Goal: Task Accomplishment & Management: Manage account settings

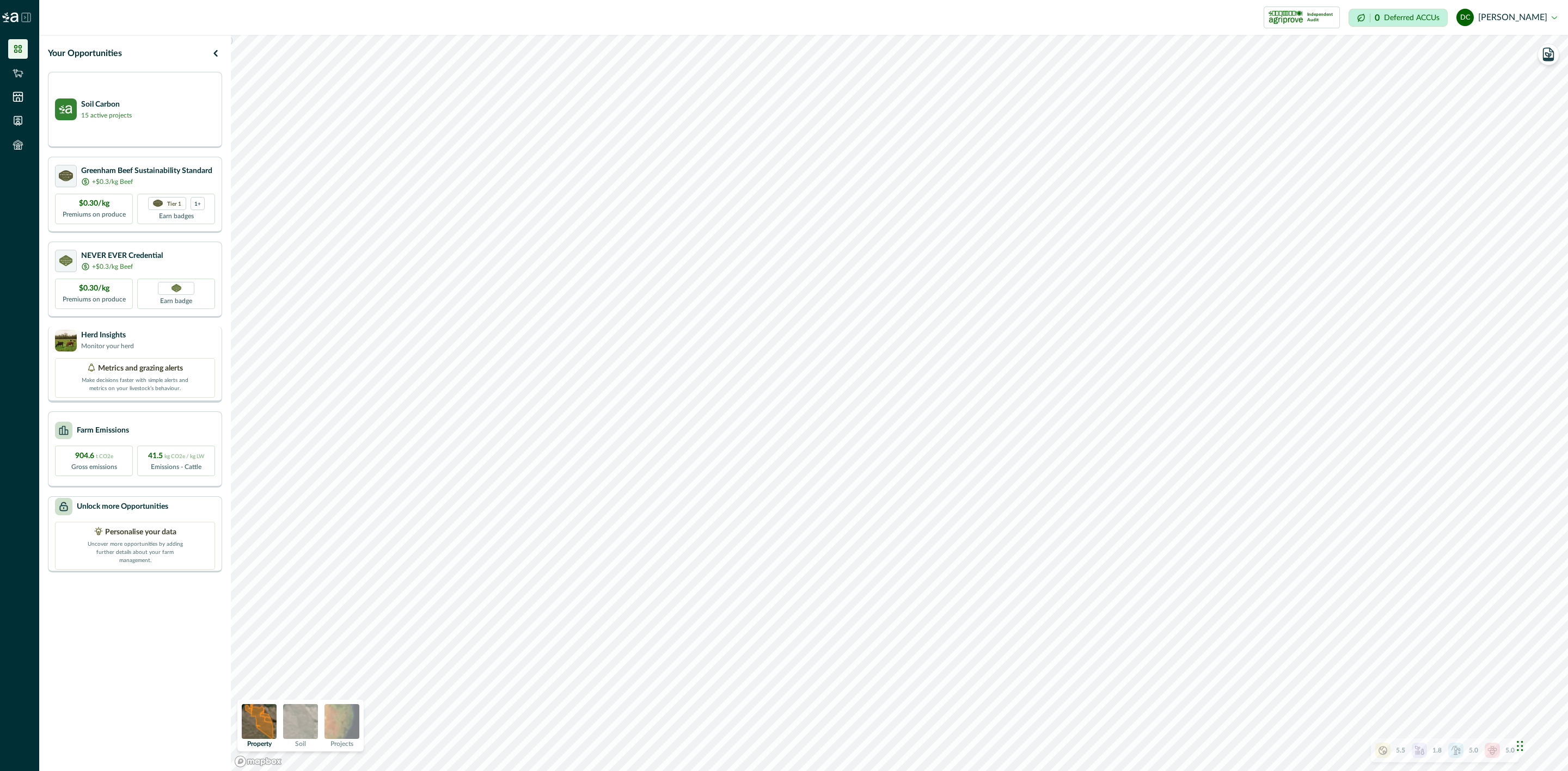
click at [138, 343] on div "Herd Insights Monitor your herd" at bounding box center [135, 341] width 160 height 22
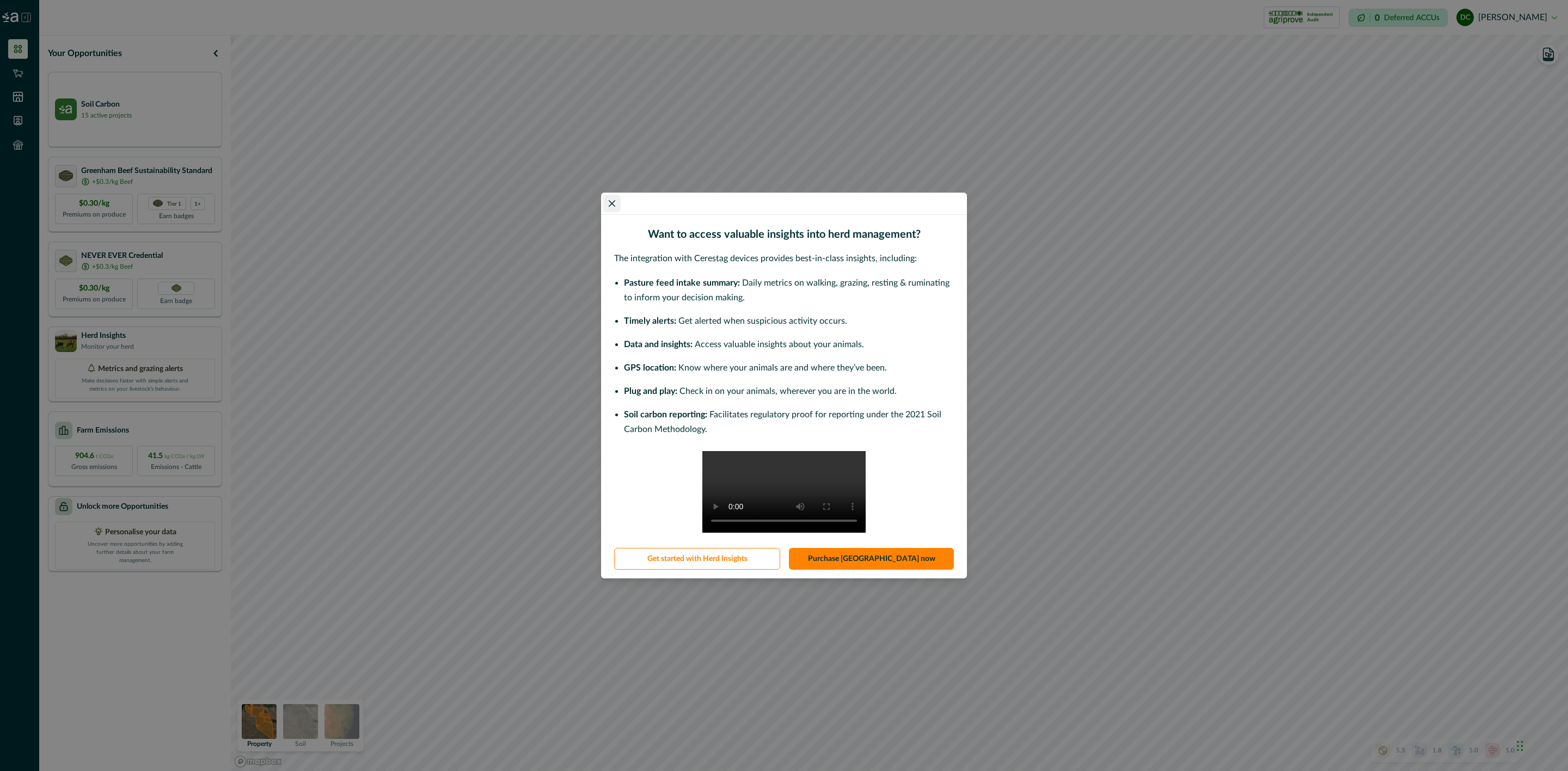
click at [606, 203] on button "Close" at bounding box center [612, 203] width 18 height 18
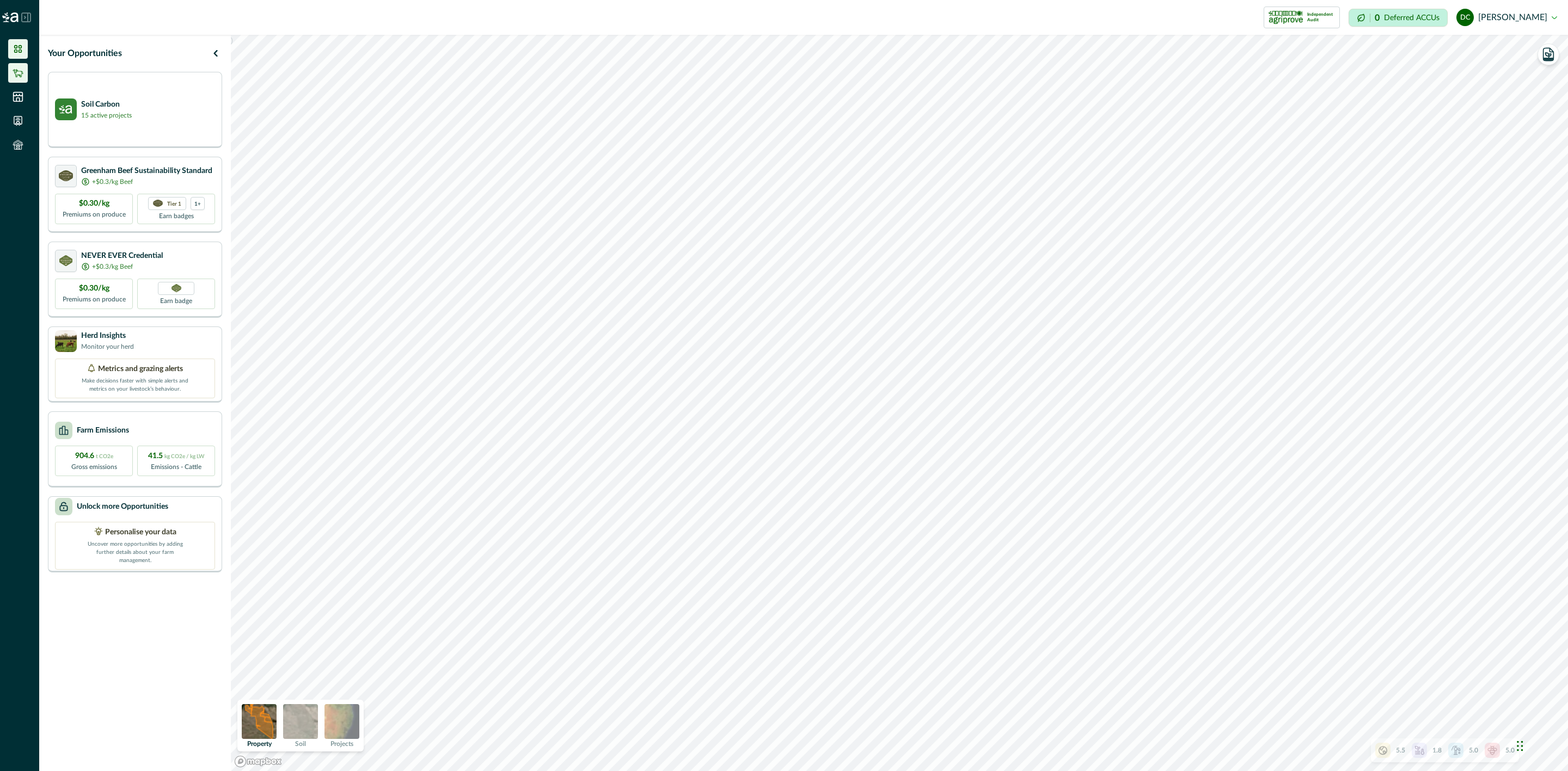
click at [22, 69] on icon at bounding box center [18, 73] width 11 height 11
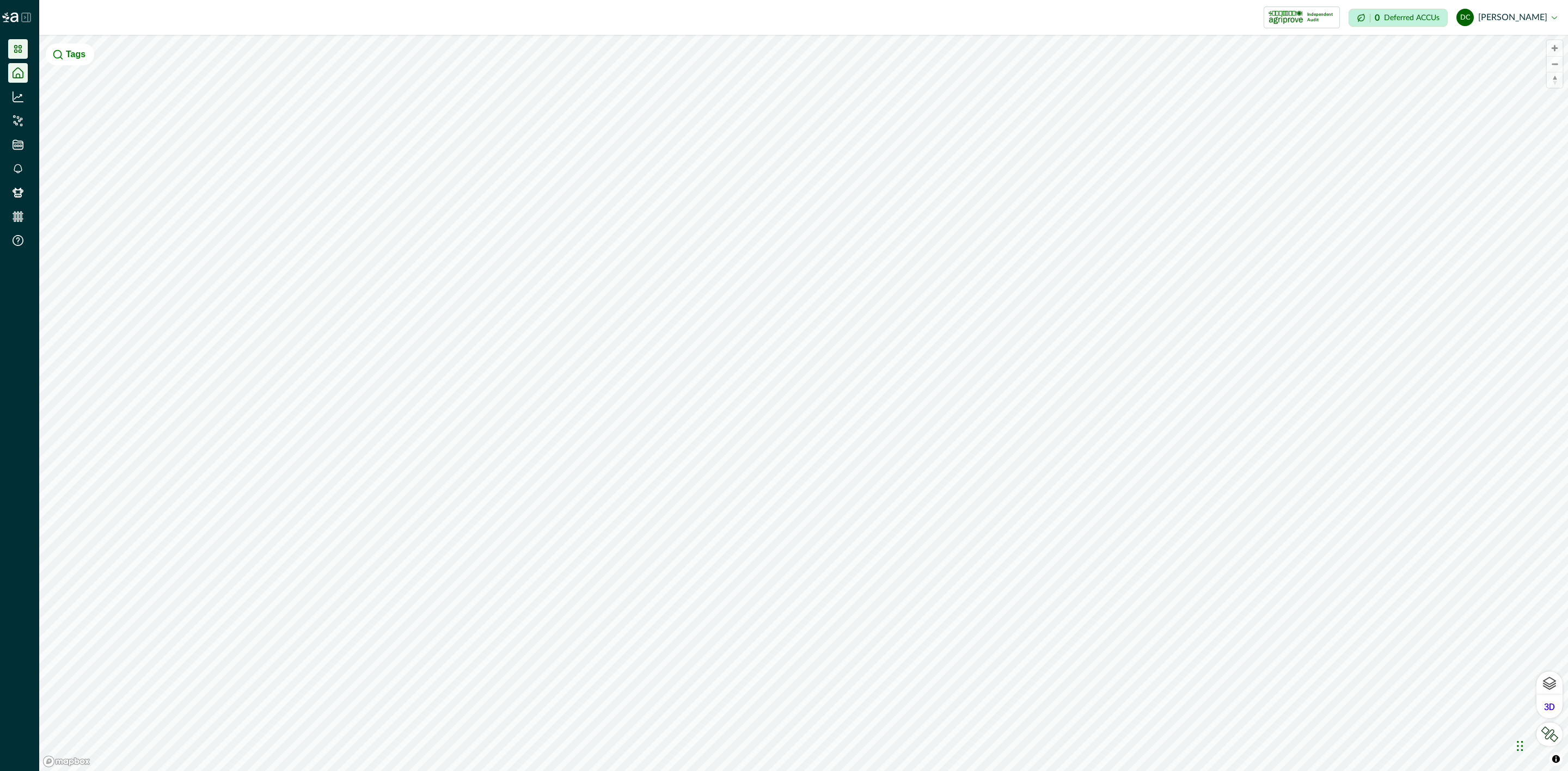
click at [22, 51] on icon at bounding box center [18, 49] width 11 height 11
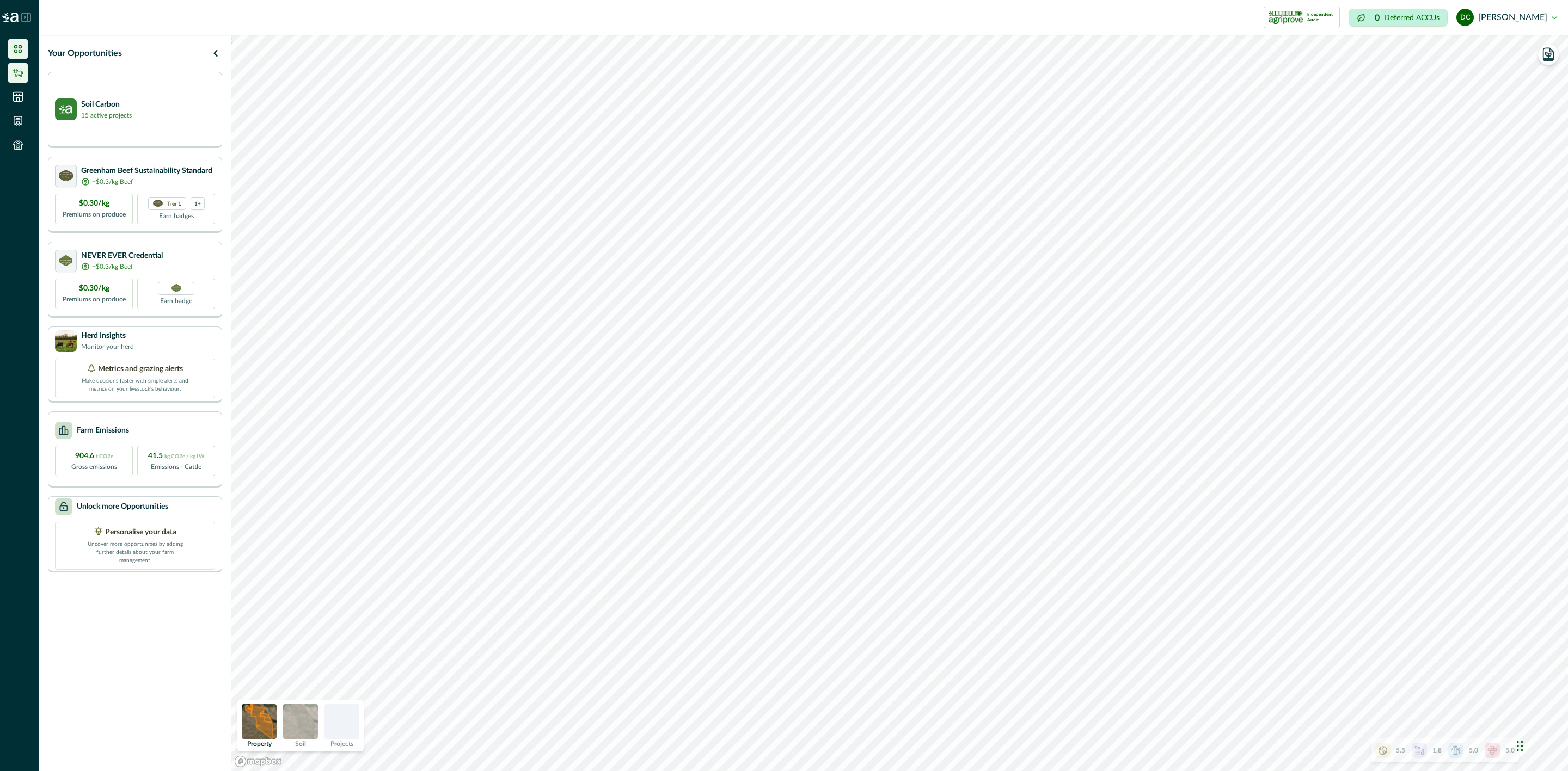
click at [25, 77] on li at bounding box center [18, 73] width 19 height 19
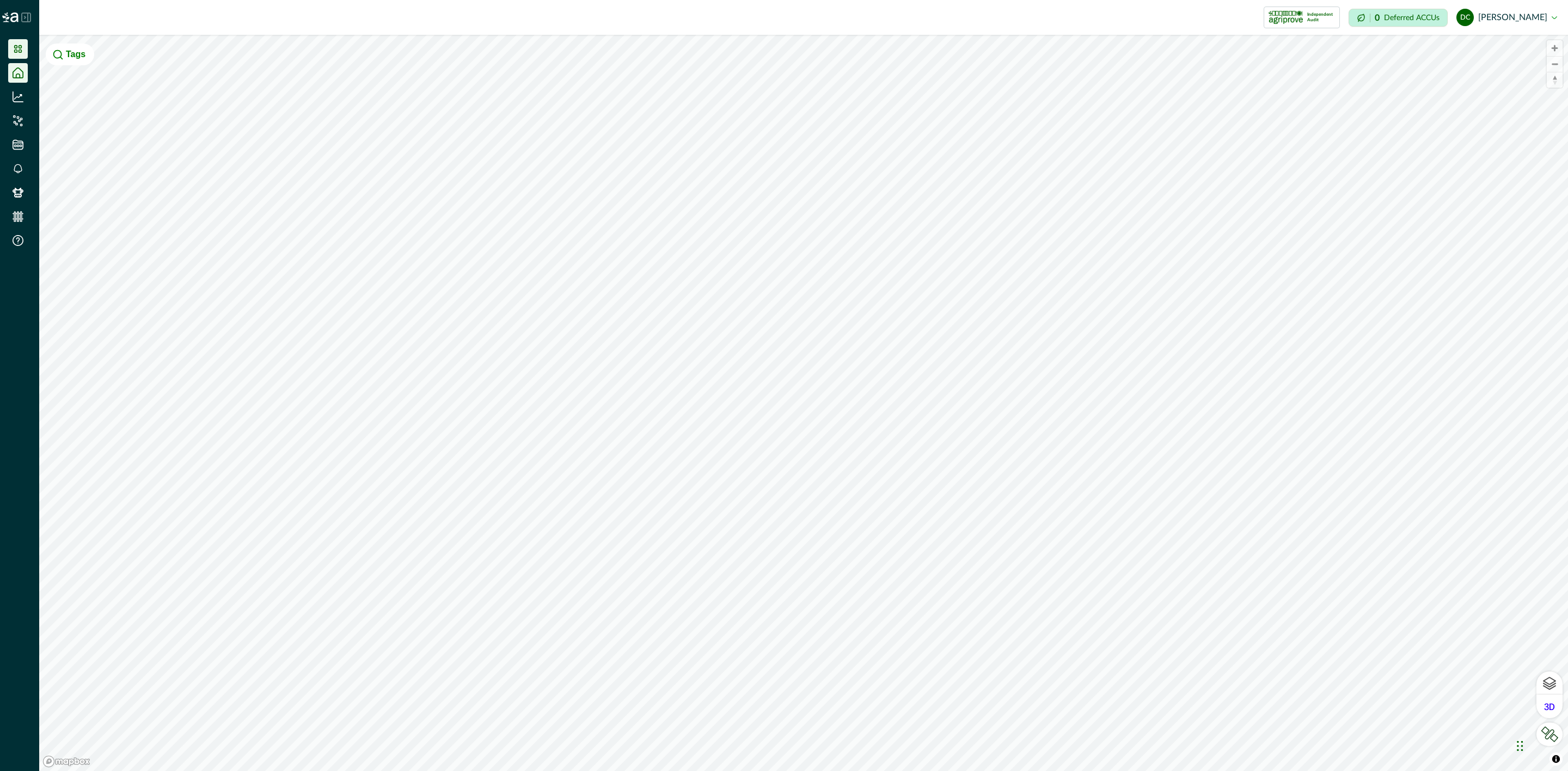
click at [23, 43] on li at bounding box center [18, 49] width 19 height 19
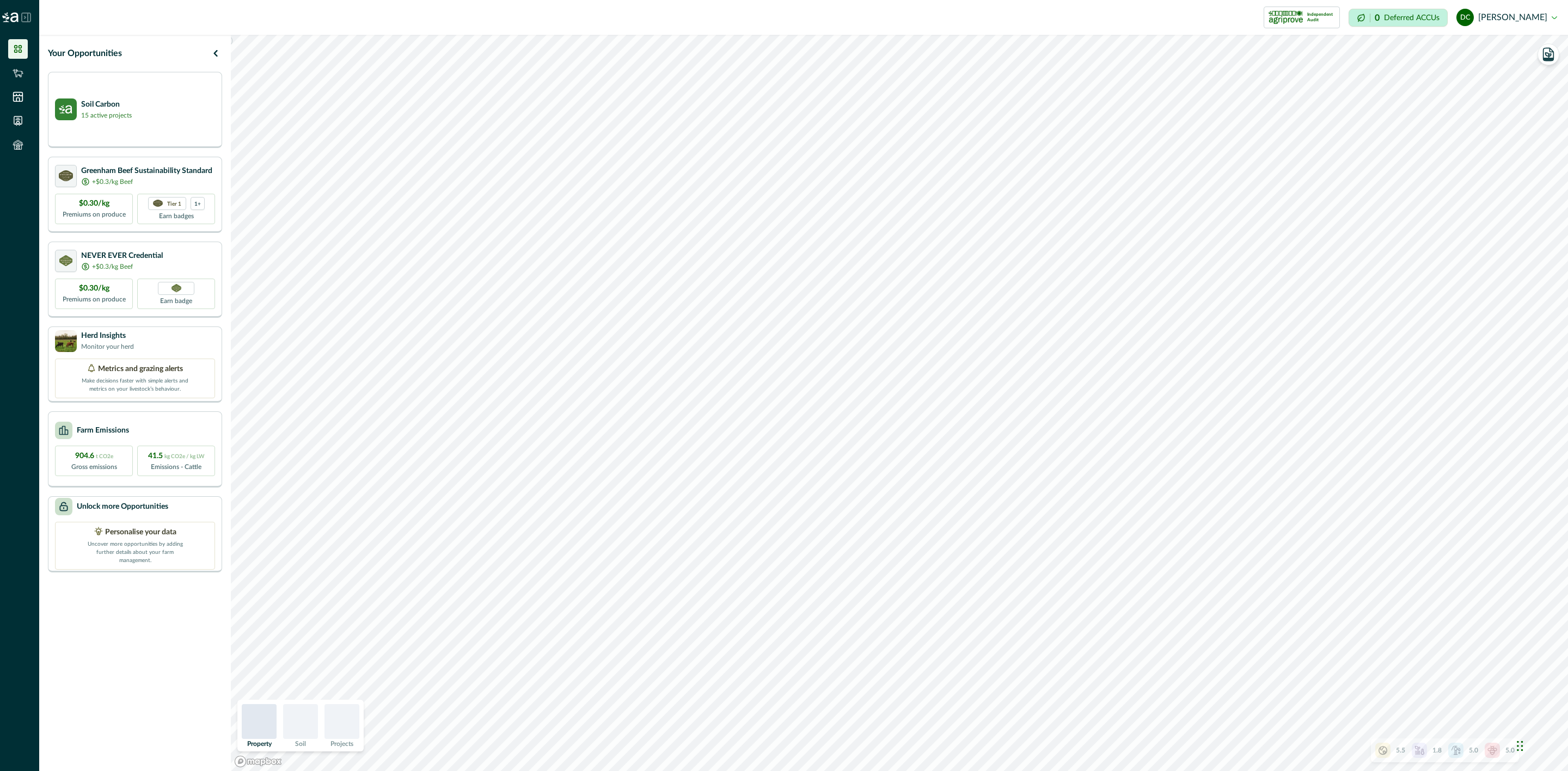
click at [1519, 20] on button "dc [PERSON_NAME]" at bounding box center [1507, 17] width 100 height 26
click at [1483, 54] on button "Sign out" at bounding box center [1497, 49] width 121 height 18
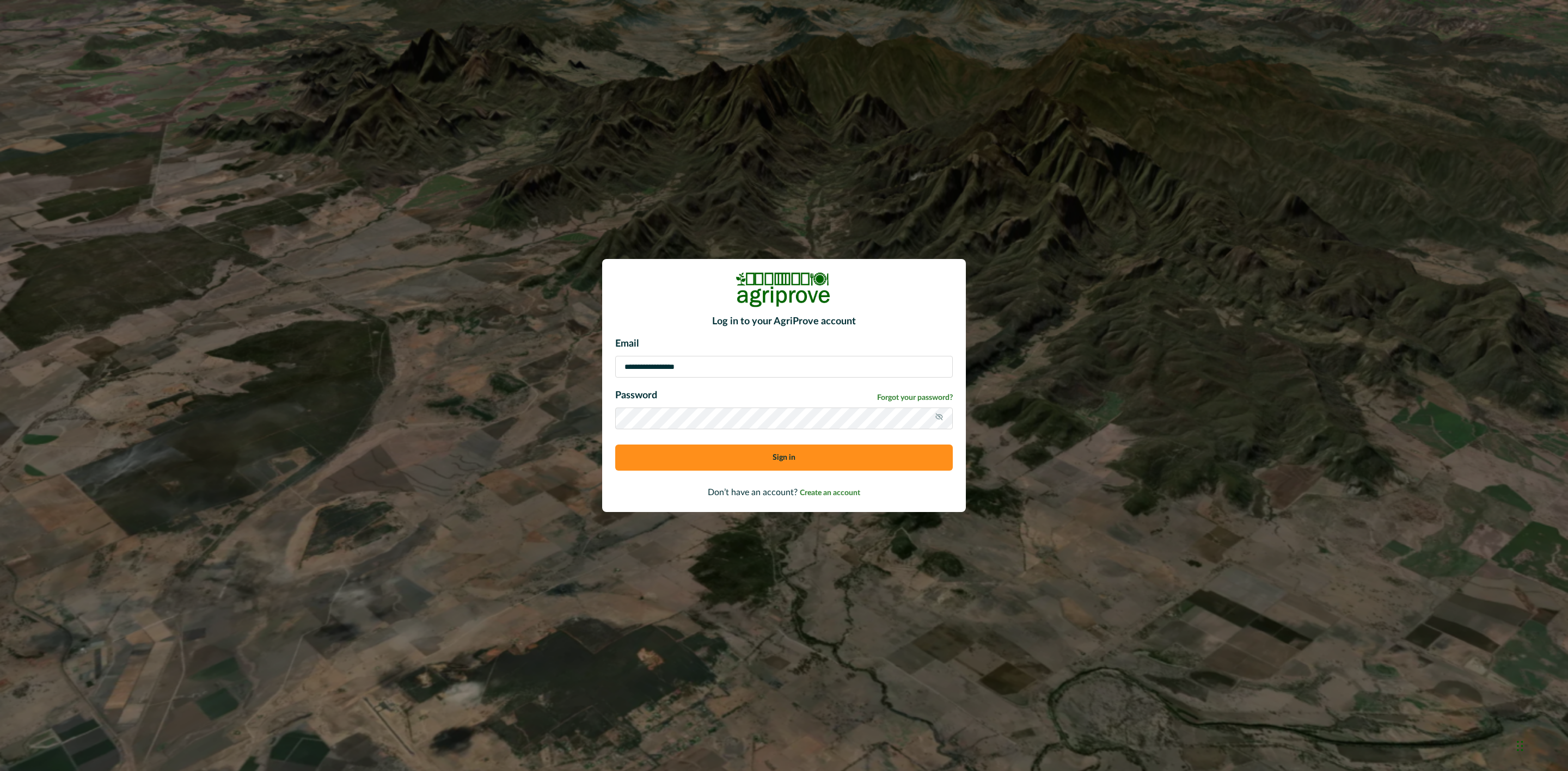
click at [870, 363] on input "**********" at bounding box center [784, 367] width 338 height 22
type input "**********"
click at [756, 459] on button "Sign in" at bounding box center [784, 458] width 338 height 26
